Goal: Information Seeking & Learning: Get advice/opinions

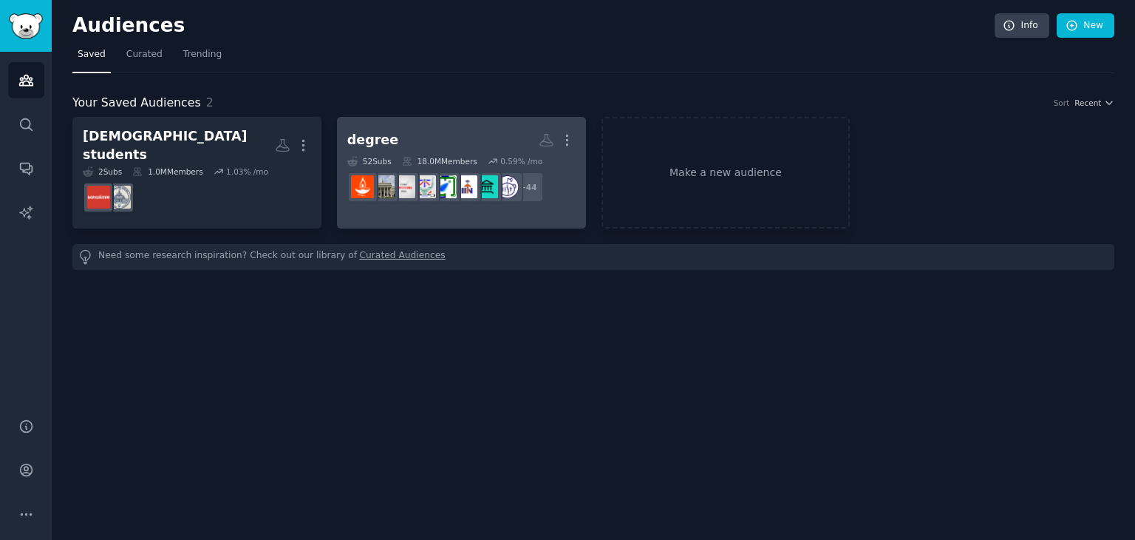
click at [380, 138] on div "degree" at bounding box center [372, 140] width 51 height 18
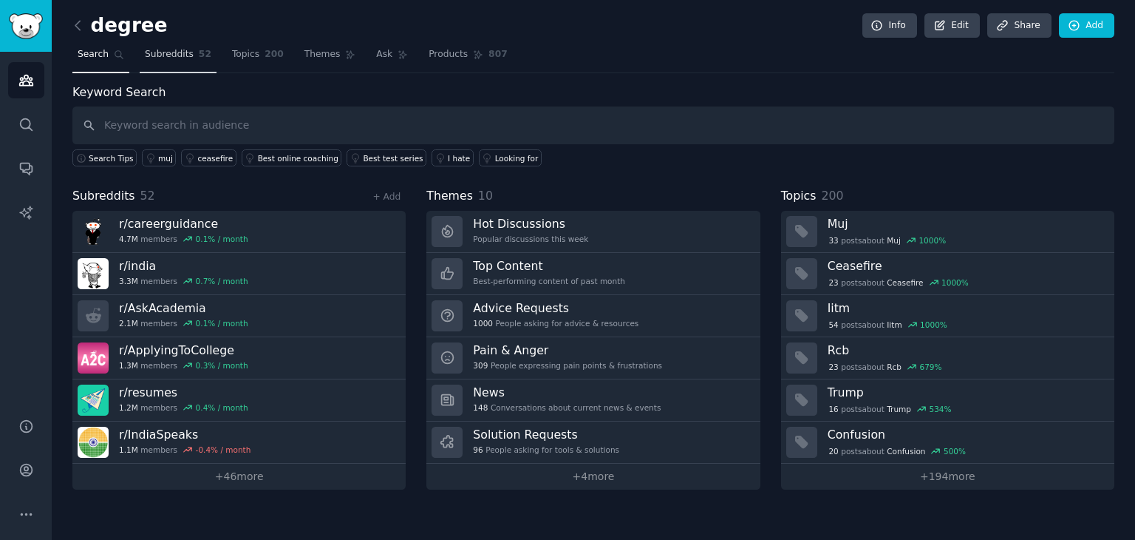
click at [162, 63] on link "Subreddits 52" at bounding box center [178, 58] width 77 height 30
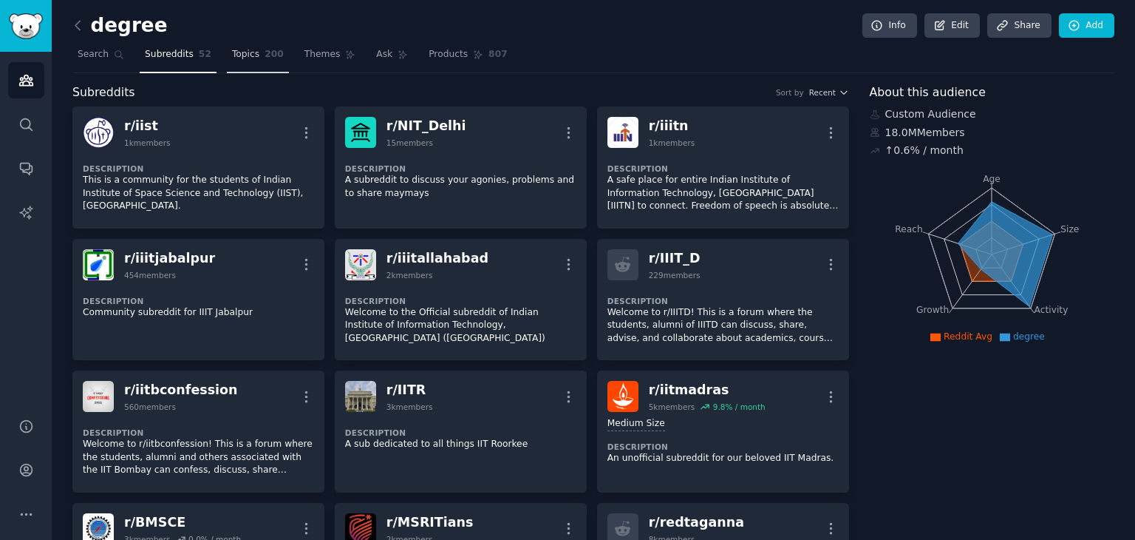
click at [245, 57] on span "Topics" at bounding box center [245, 54] width 27 height 13
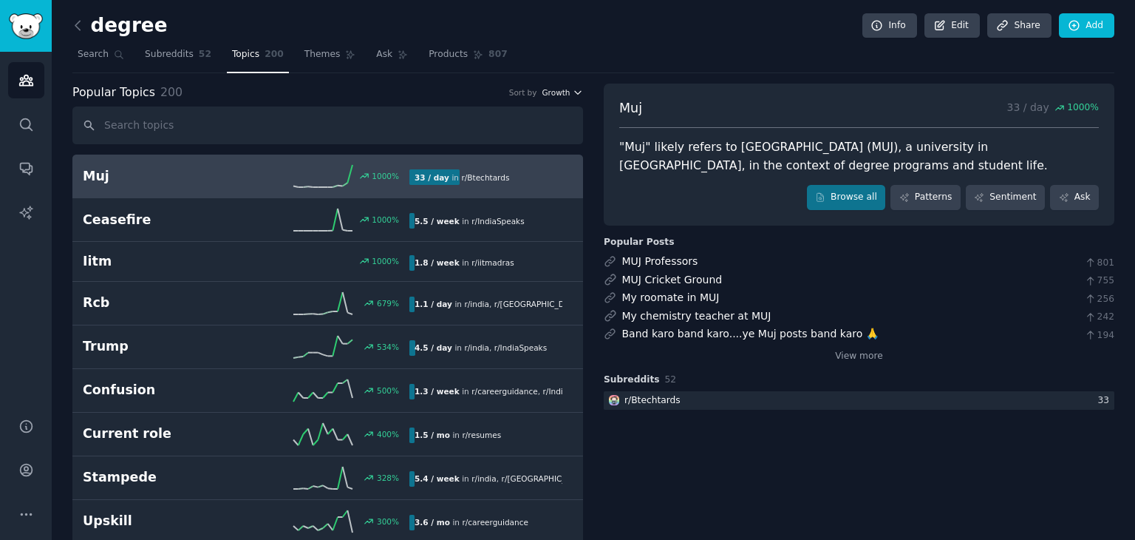
click at [565, 89] on span "Growth" at bounding box center [556, 92] width 28 height 10
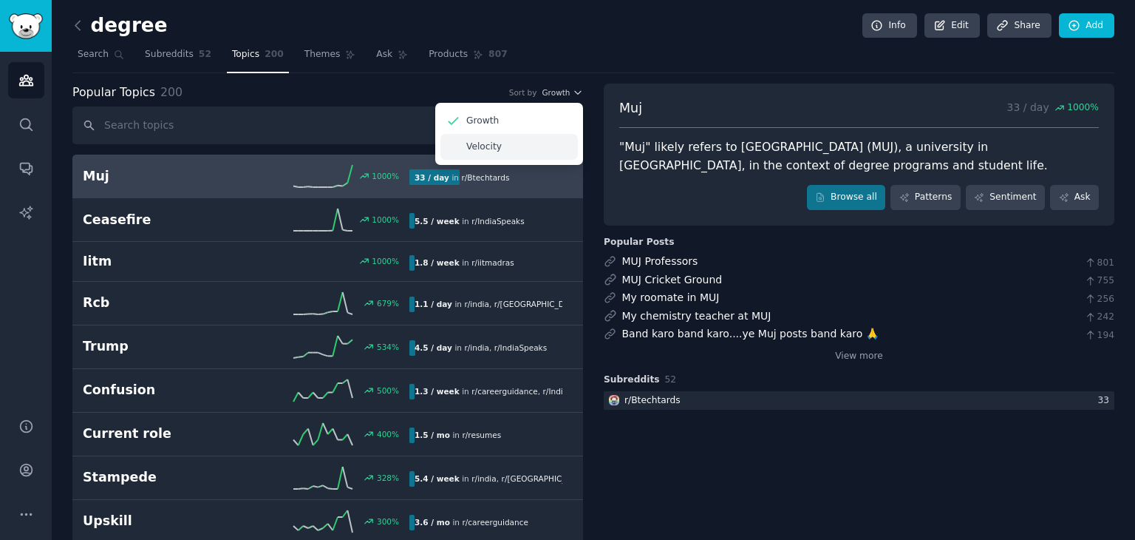
click at [511, 139] on div "Velocity" at bounding box center [508, 147] width 137 height 26
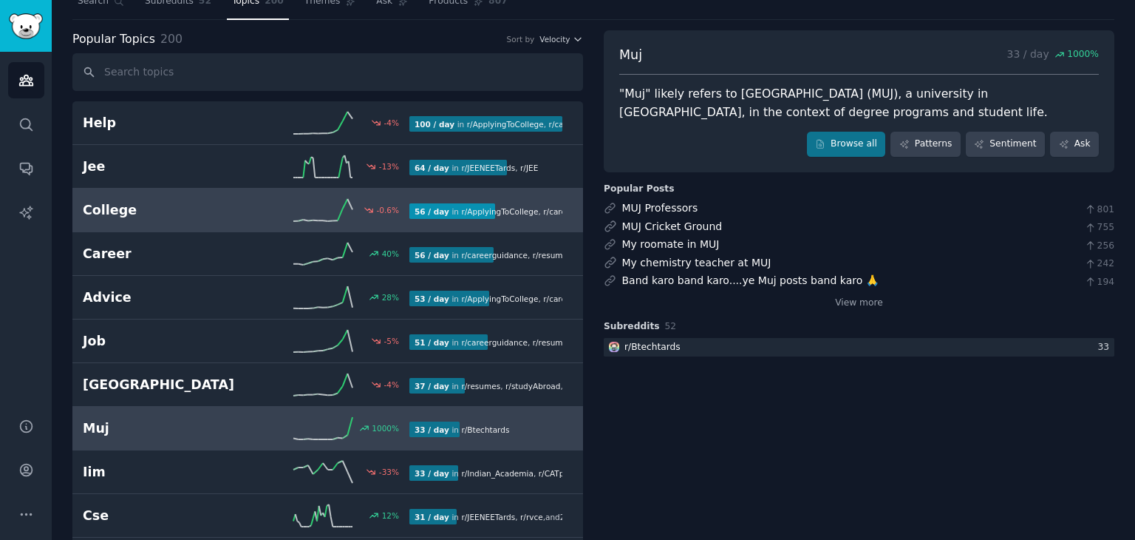
scroll to position [84, 0]
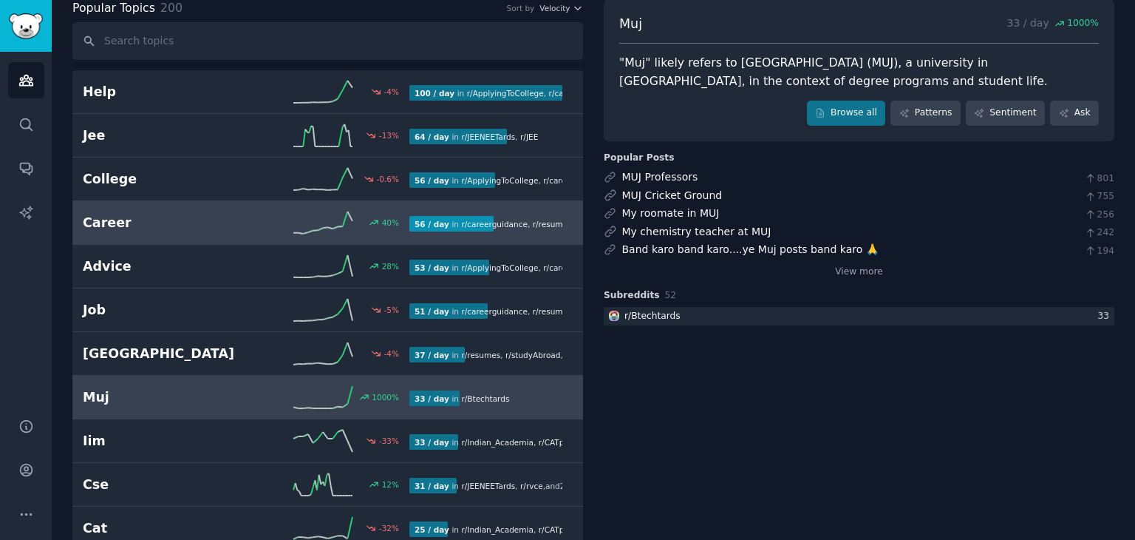
click at [222, 225] on h2 "Career" at bounding box center [164, 223] width 163 height 18
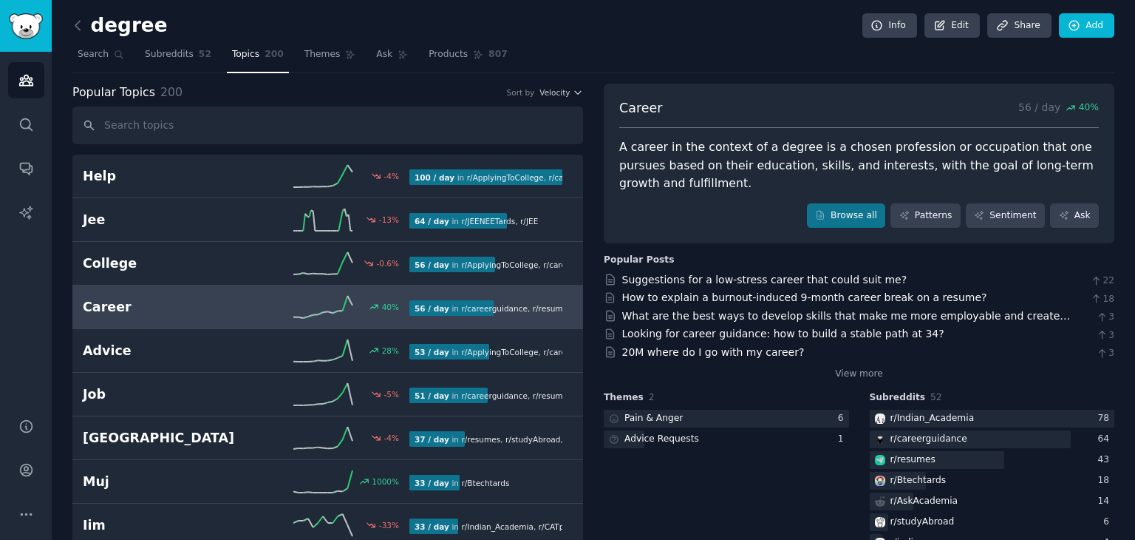
scroll to position [30, 0]
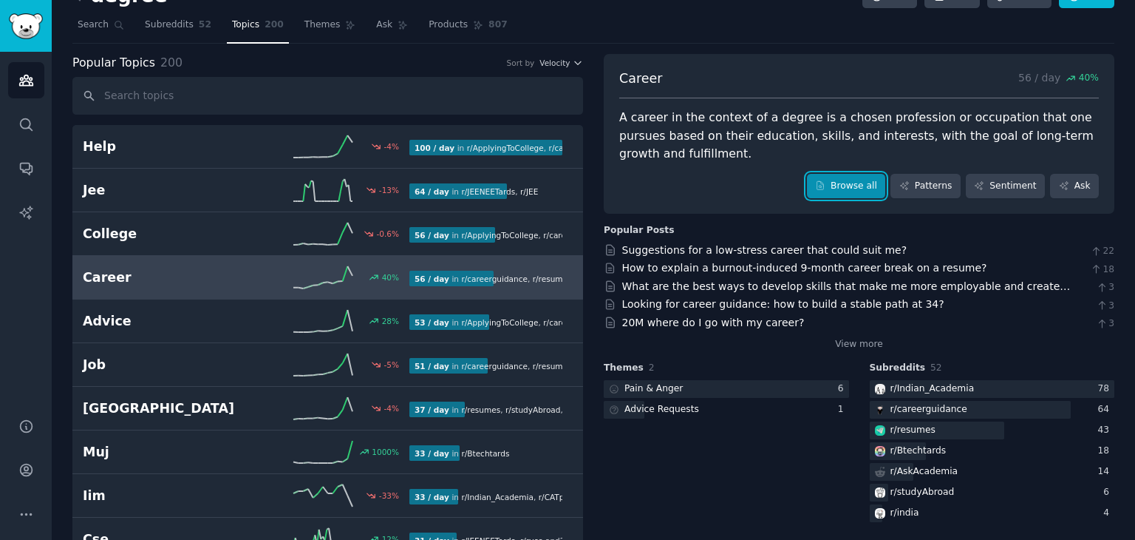
click at [854, 184] on link "Browse all" at bounding box center [846, 186] width 79 height 25
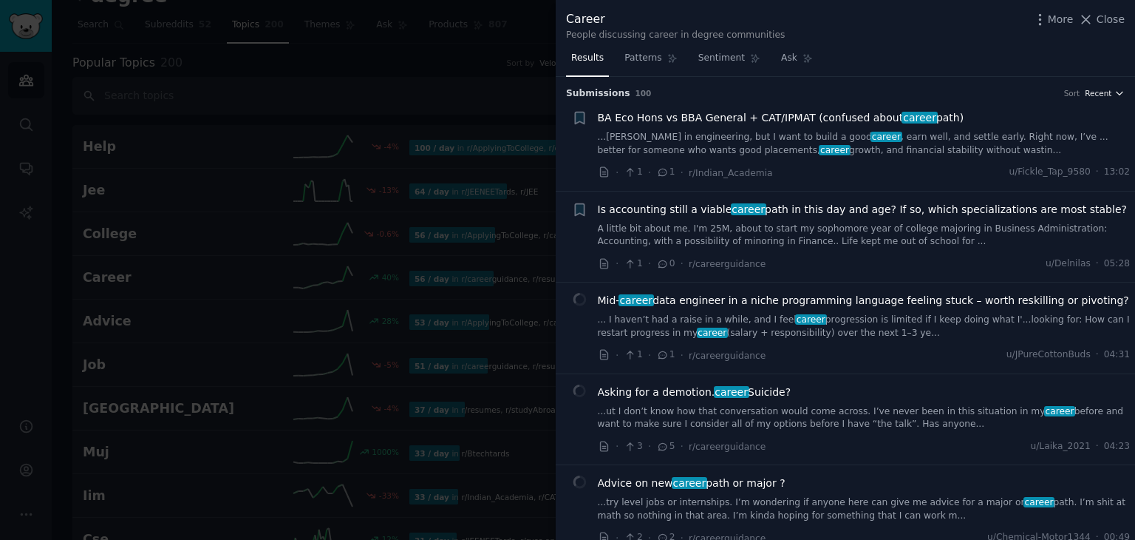
click at [1094, 92] on span "Recent" at bounding box center [1098, 93] width 27 height 10
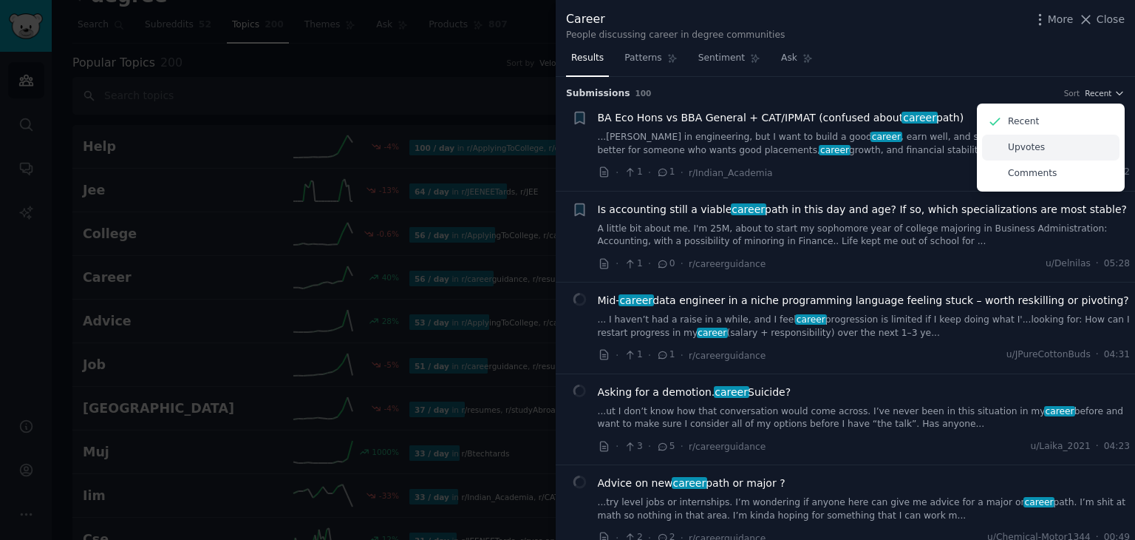
click at [1015, 145] on p "Upvotes" at bounding box center [1026, 147] width 37 height 13
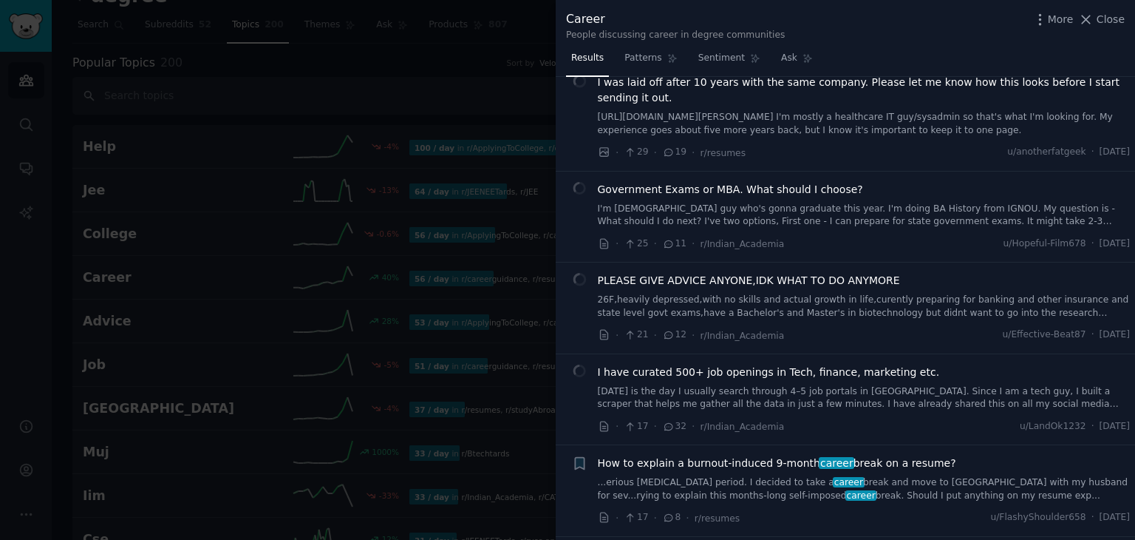
scroll to position [554, 0]
click at [690, 201] on link "I'm [DEMOGRAPHIC_DATA] guy who's gonna graduate this year. I'm doing BA History…" at bounding box center [864, 213] width 533 height 26
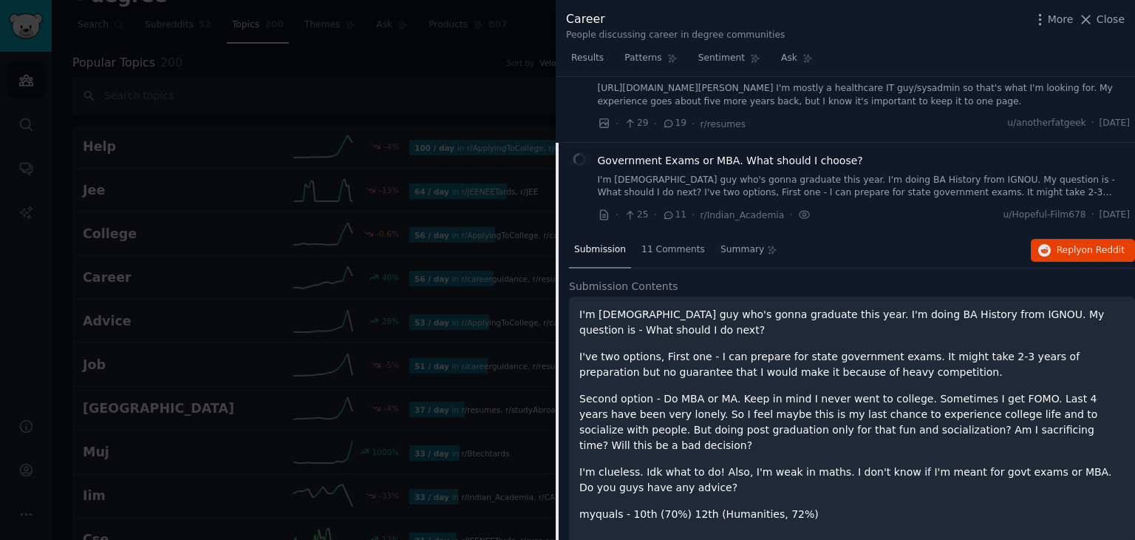
scroll to position [645, 0]
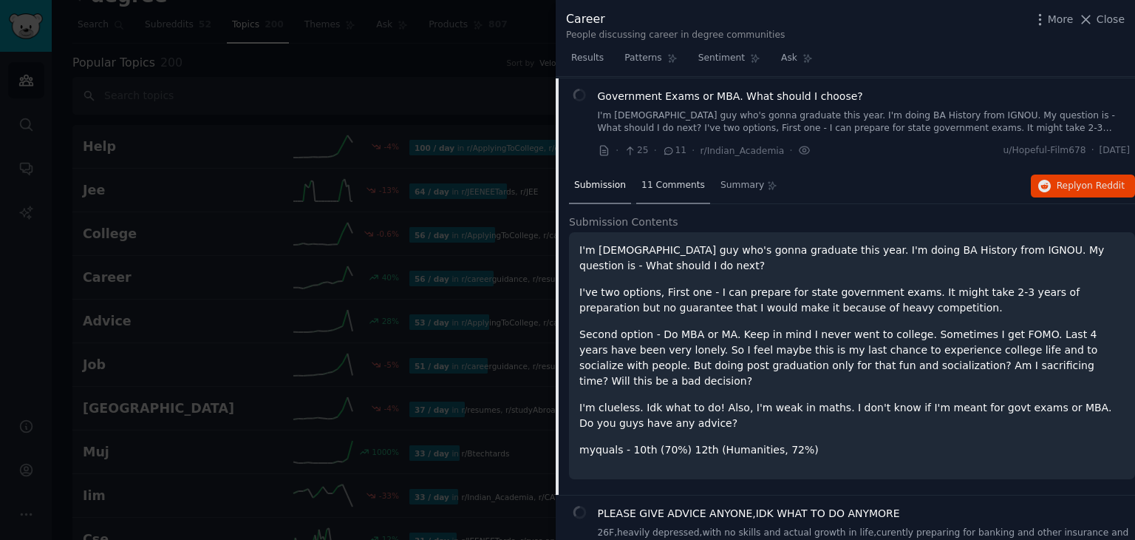
click at [650, 179] on span "11 Comments" at bounding box center [674, 185] width 64 height 13
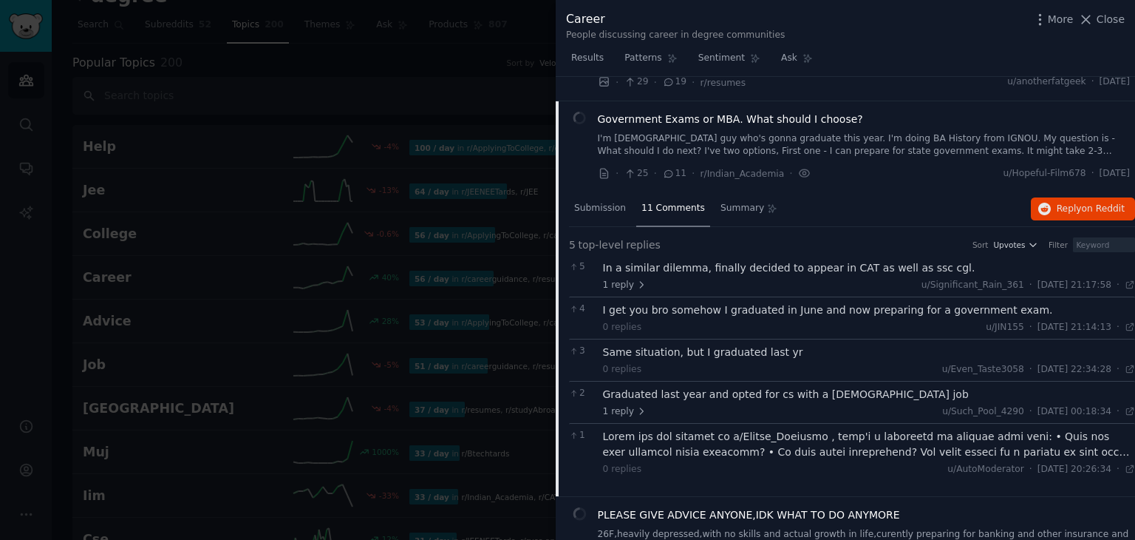
scroll to position [608, 0]
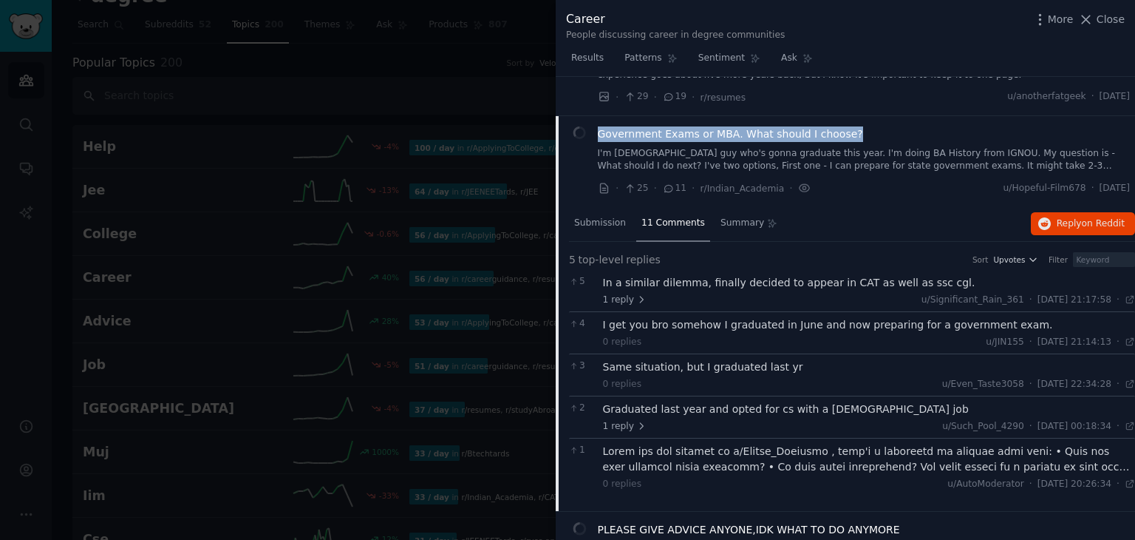
drag, startPoint x: 596, startPoint y: 134, endPoint x: 843, endPoint y: 137, distance: 246.1
click at [843, 137] on div "Government Exams or MBA. What should I choose? I'm [DEMOGRAPHIC_DATA] guy who's…" at bounding box center [851, 161] width 559 height 70
copy span "Government Exams or MBA. What should I choose?"
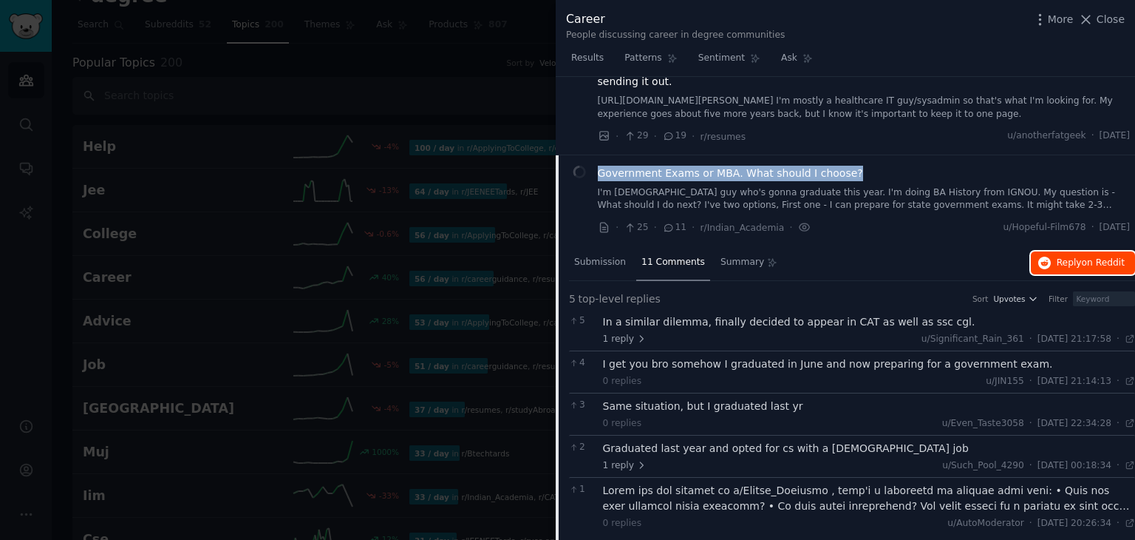
click at [1052, 262] on button "Reply on Reddit" at bounding box center [1083, 263] width 104 height 24
click at [870, 173] on div "Government Exams or MBA. What should I choose?" at bounding box center [864, 174] width 533 height 16
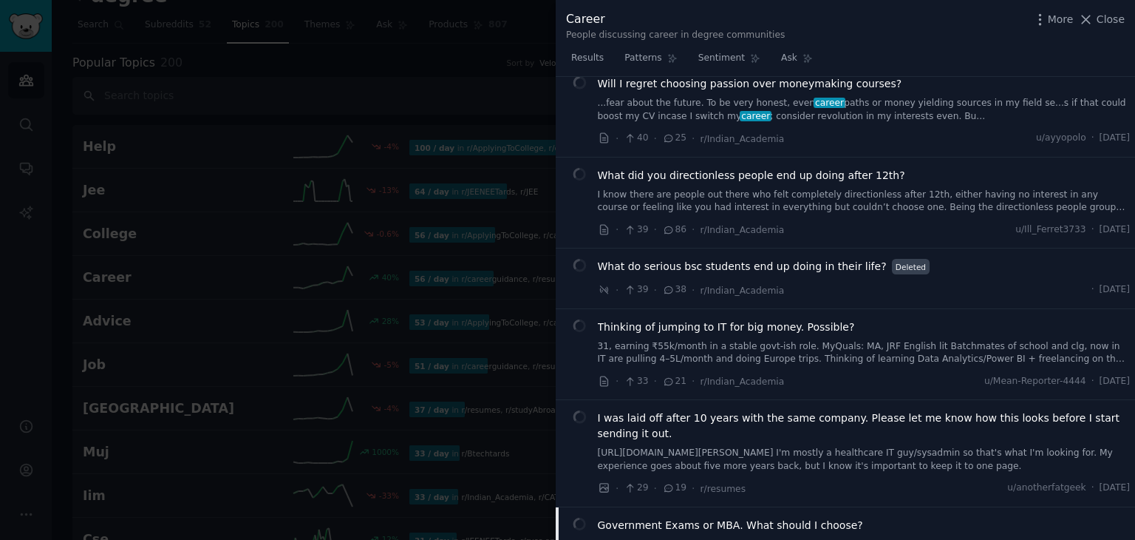
scroll to position [0, 0]
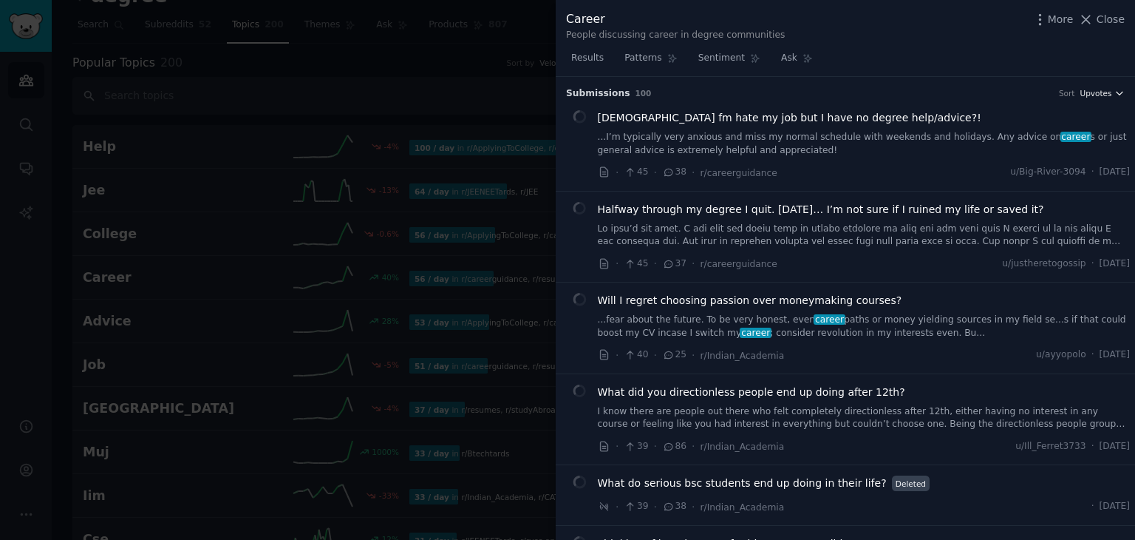
click at [1100, 94] on span "Upvotes" at bounding box center [1096, 93] width 32 height 10
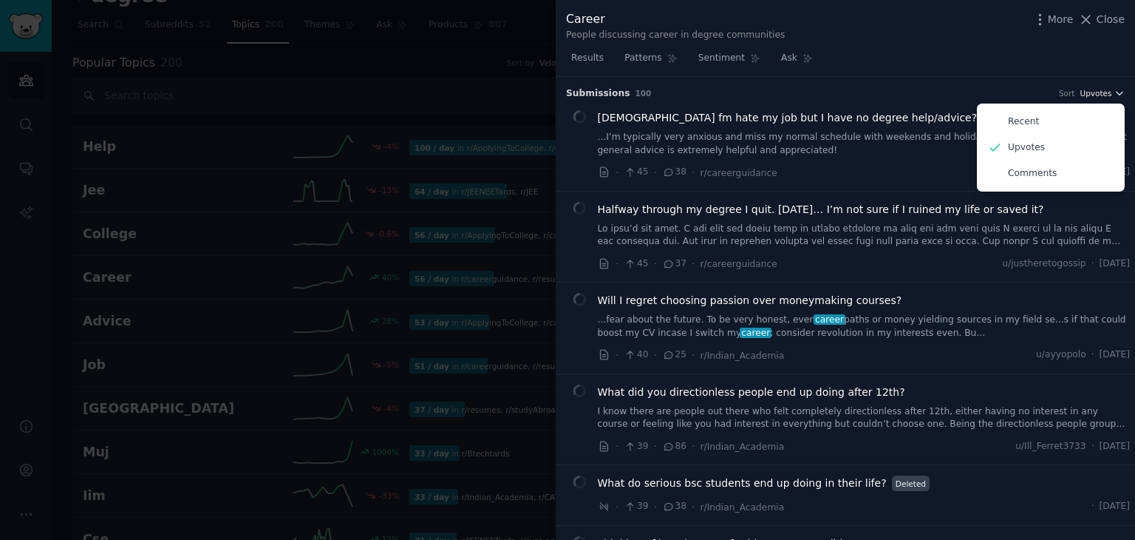
click at [1100, 94] on span "Upvotes" at bounding box center [1096, 93] width 32 height 10
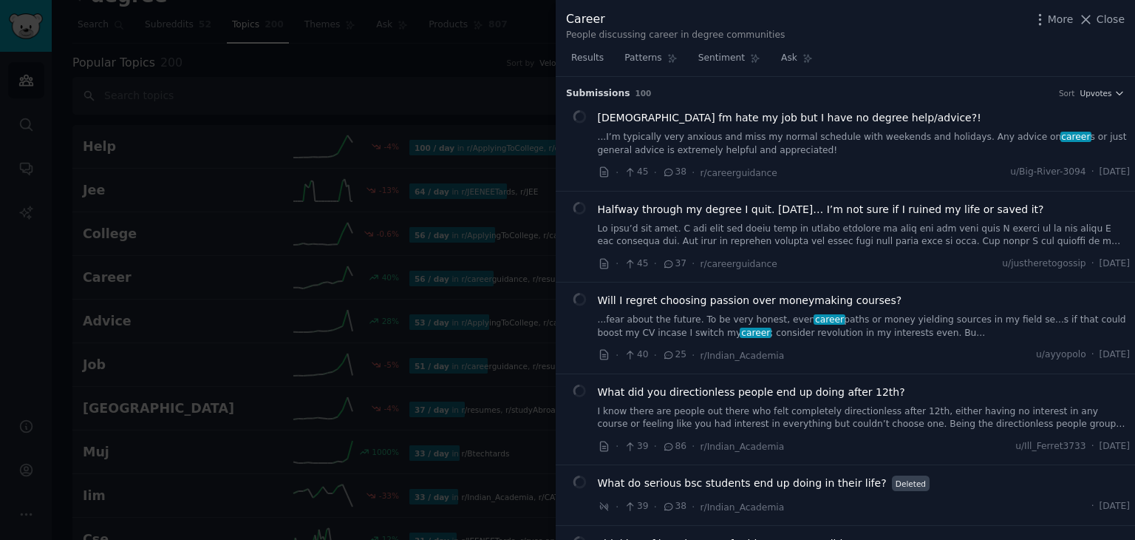
click at [520, 98] on div at bounding box center [567, 270] width 1135 height 540
